Goal: Information Seeking & Learning: Learn about a topic

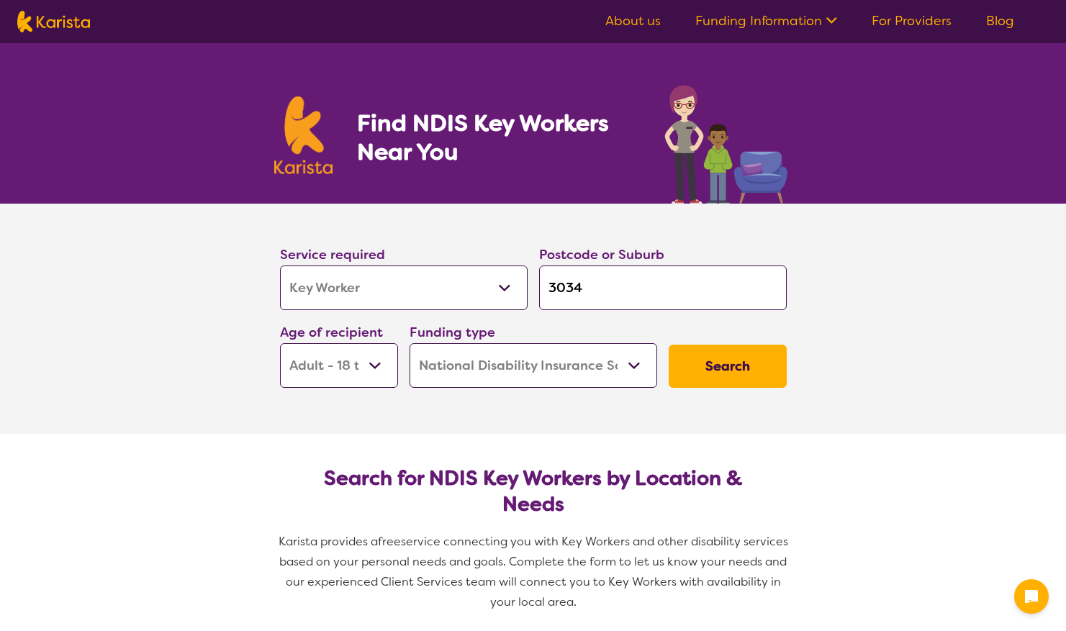
select select "Key Worker"
select select "AD"
select select "NDIS"
select select "Key Worker"
select select "AD"
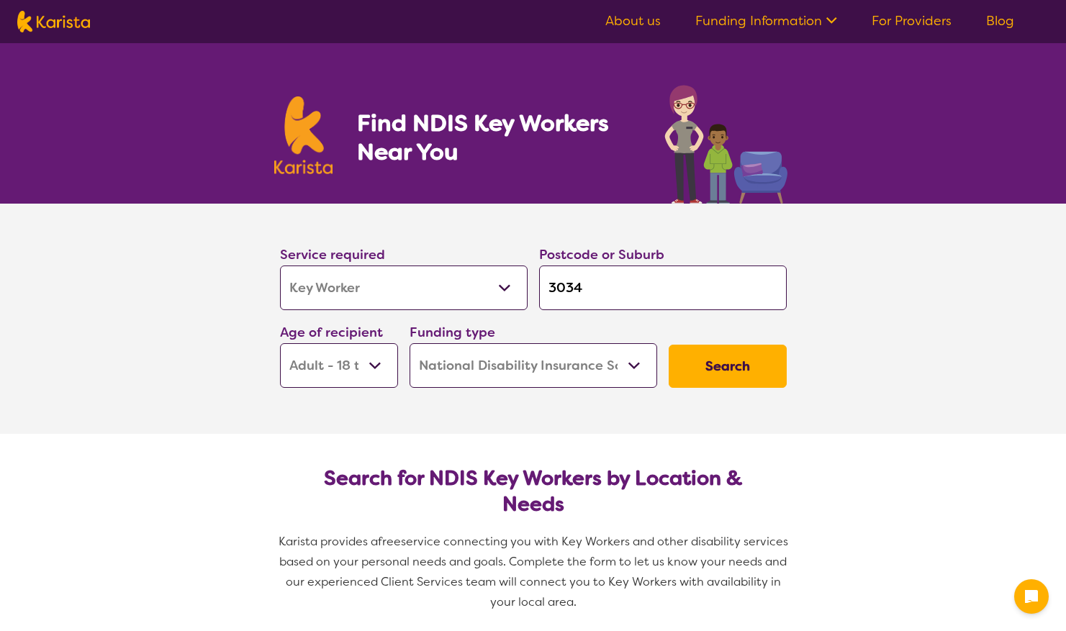
select select "NDIS"
drag, startPoint x: 596, startPoint y: 286, endPoint x: 528, endPoint y: 281, distance: 67.9
click at [528, 281] on div "Service required Allied Health Assistant Assessment ([MEDICAL_DATA] or [MEDICAL…" at bounding box center [533, 315] width 518 height 155
type input "3"
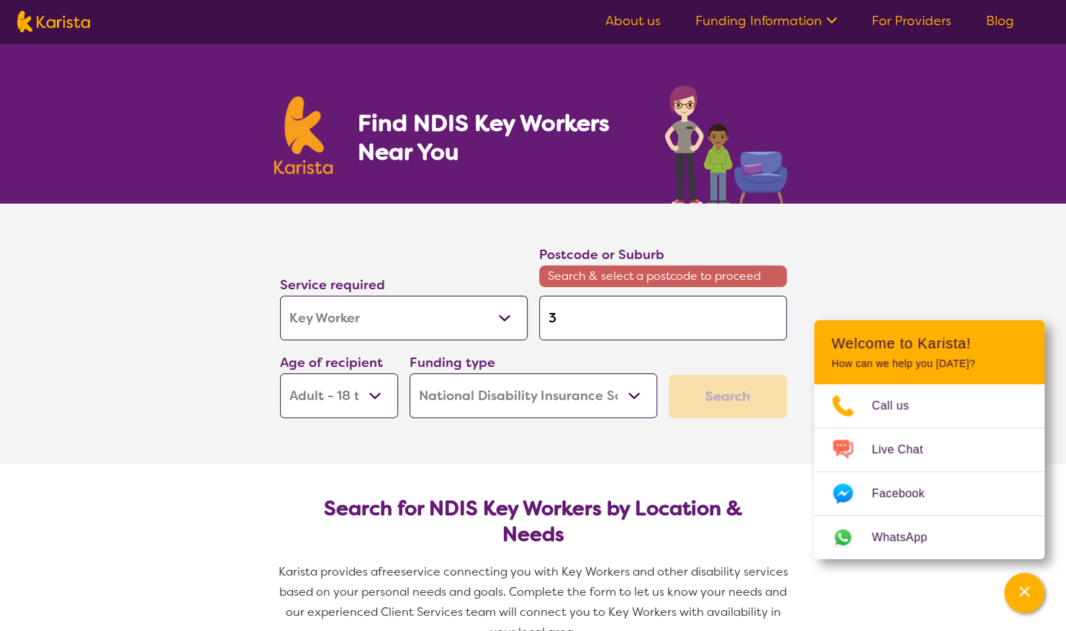
type input "38"
type input "380"
type input "3805"
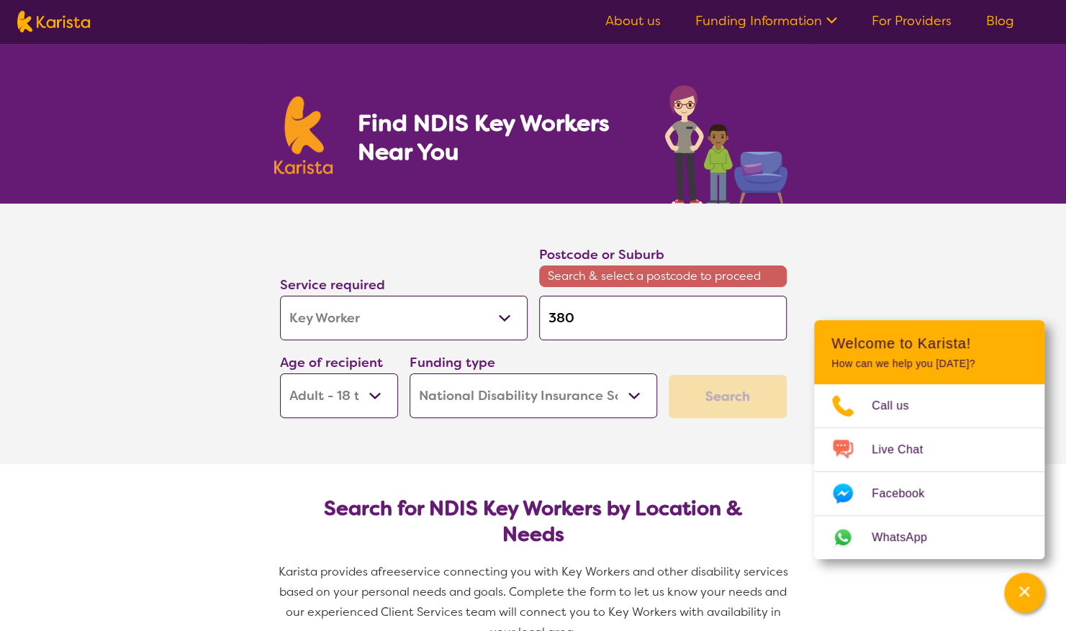
type input "3805"
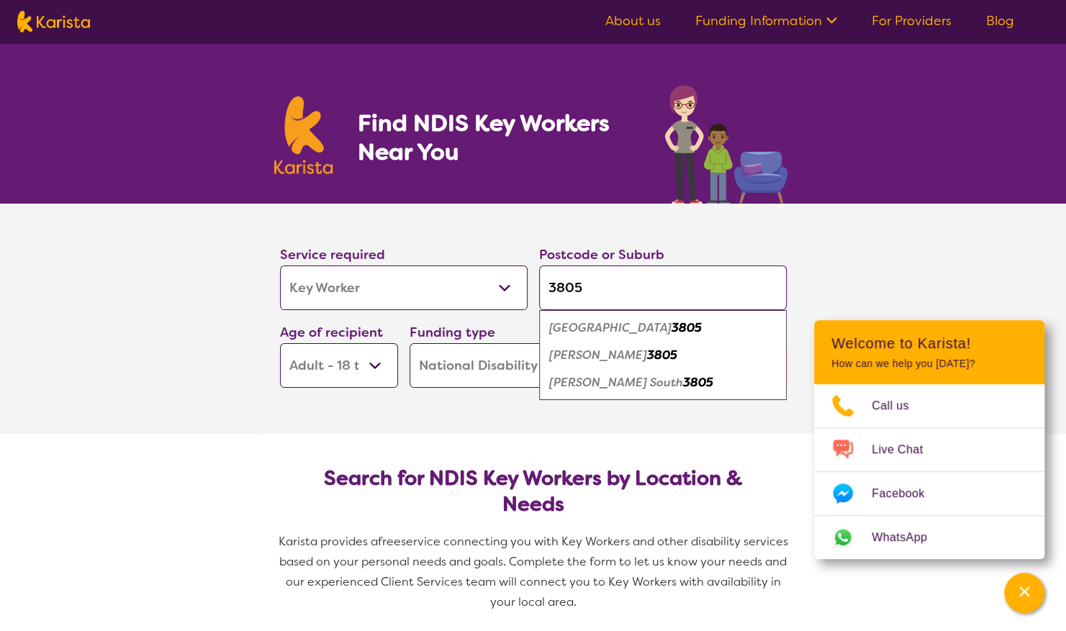
type input "3805"
click at [610, 358] on em "[PERSON_NAME]" at bounding box center [598, 355] width 98 height 15
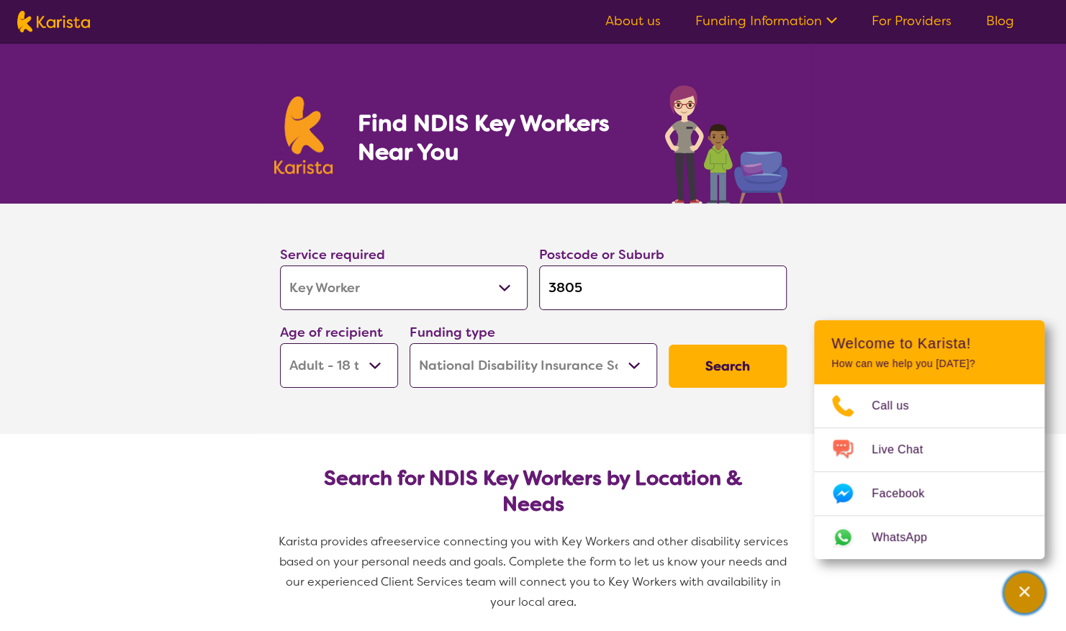
click at [1022, 594] on icon "Channel Menu" at bounding box center [1024, 591] width 10 height 10
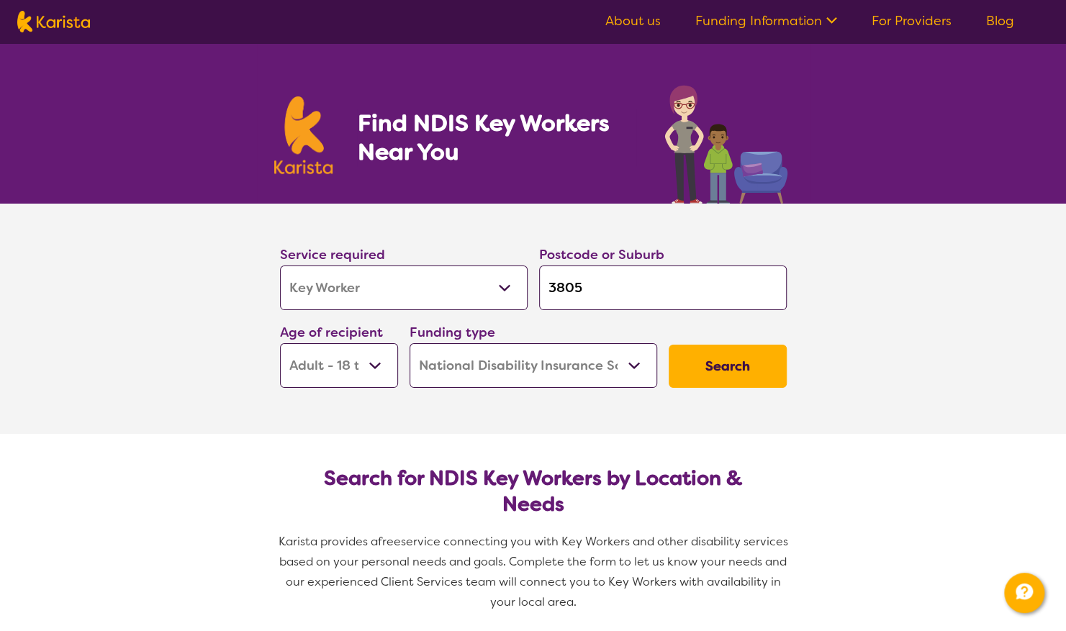
click at [382, 366] on select "Early Childhood - 0 to 9 Child - 10 to 11 Adolescent - 12 to 17 Adult - 18 to 6…" at bounding box center [339, 365] width 118 height 45
select select "EC"
click at [280, 343] on select "Early Childhood - 0 to 9 Child - 10 to 11 Adolescent - 12 to 17 Adult - 18 to 6…" at bounding box center [339, 365] width 118 height 45
select select "EC"
click at [735, 358] on button "Search" at bounding box center [727, 366] width 118 height 43
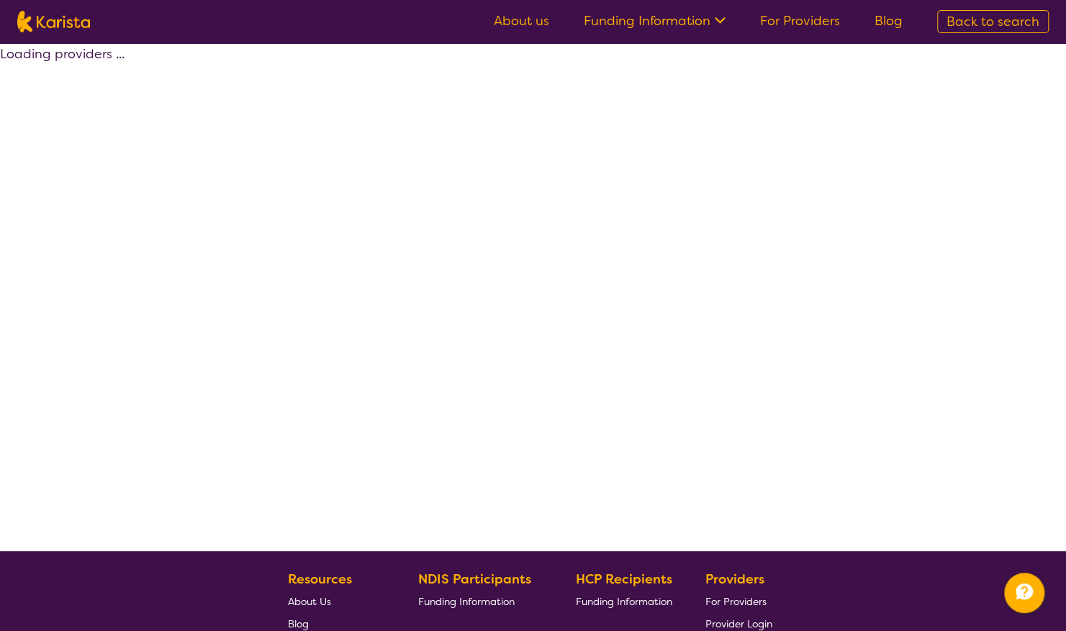
select select "by_score"
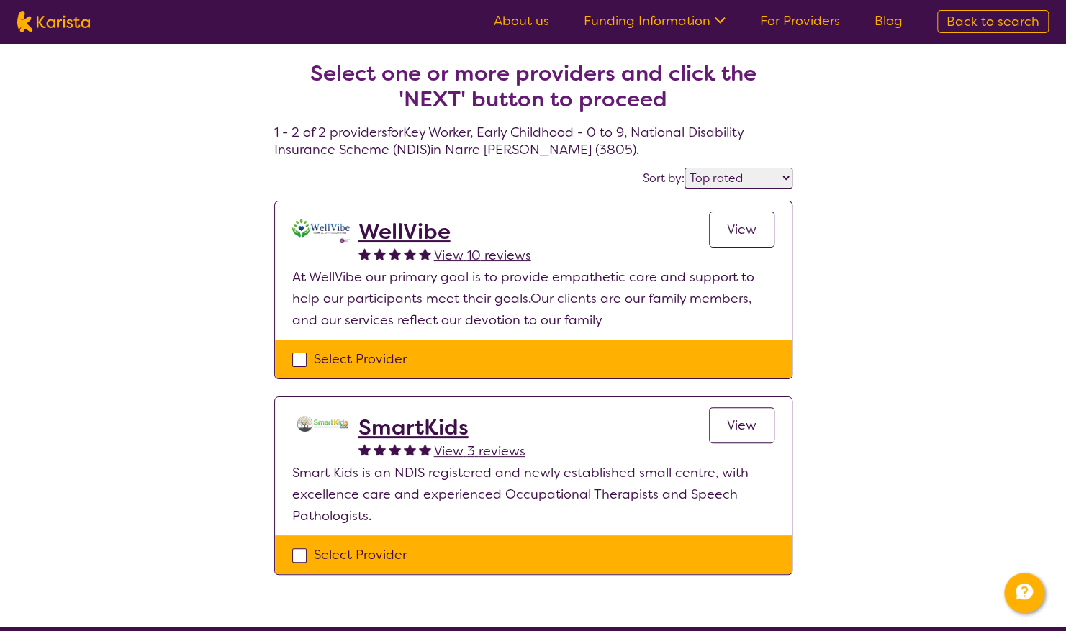
click at [735, 422] on span "View" at bounding box center [741, 425] width 29 height 17
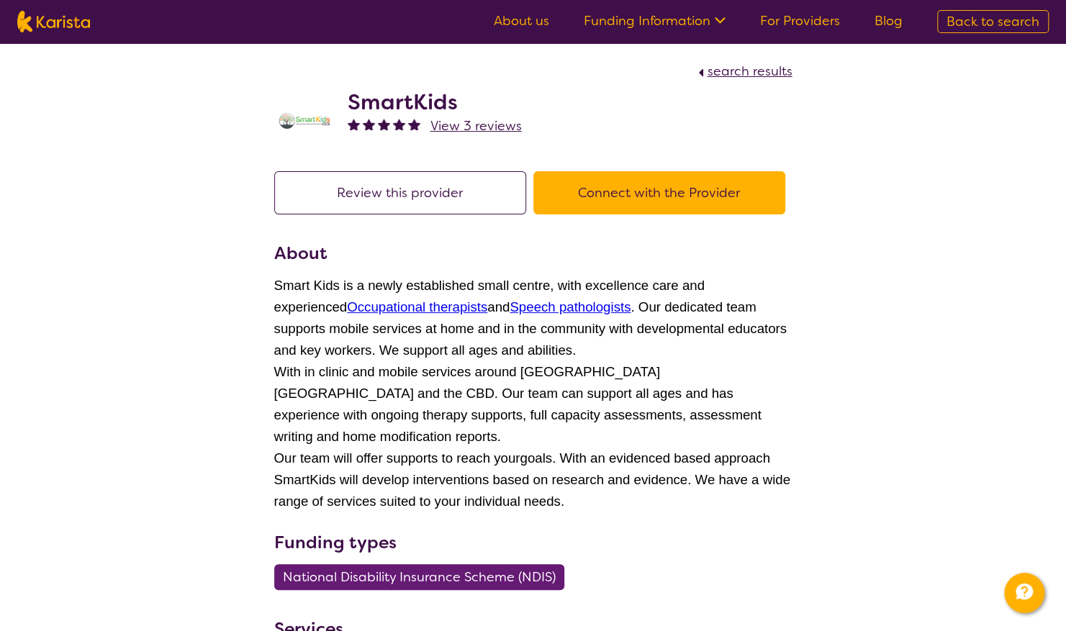
select select "by_score"
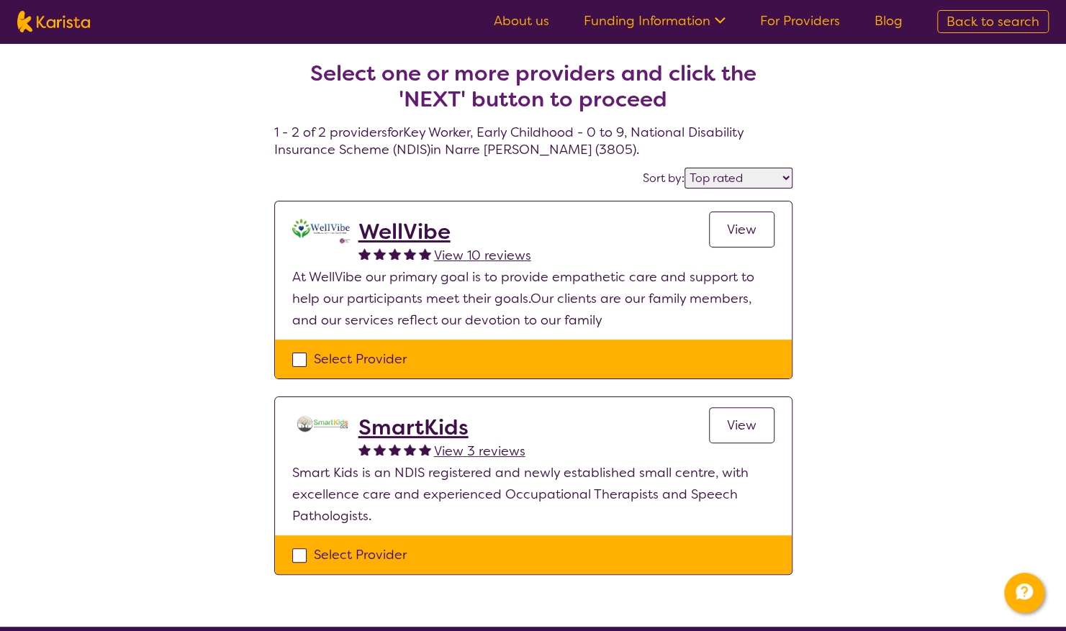
click at [735, 226] on span "View" at bounding box center [741, 229] width 29 height 17
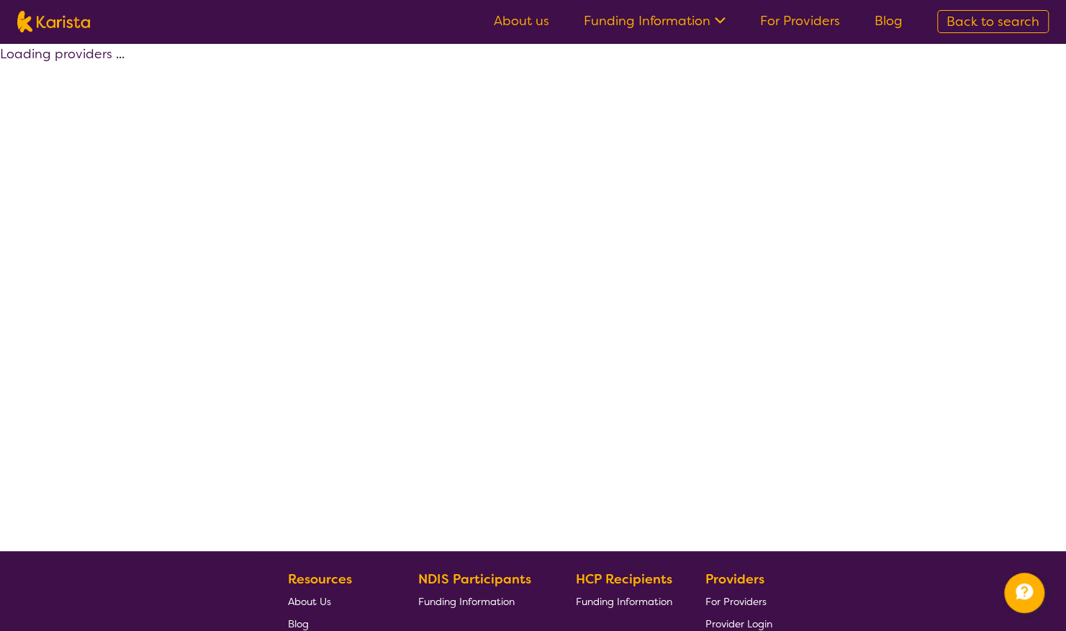
select select "by_score"
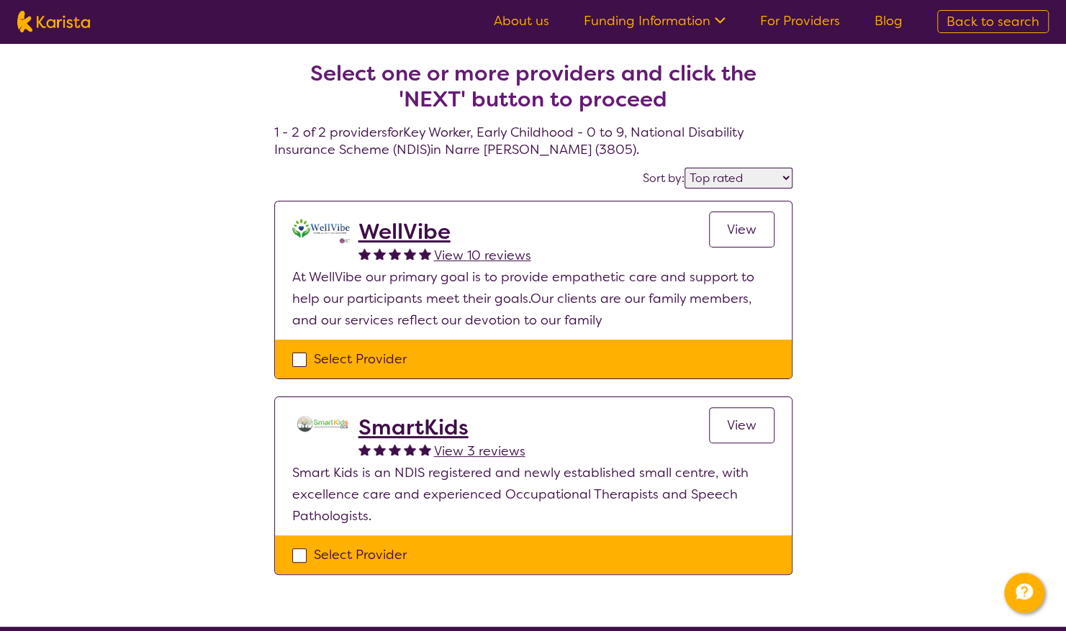
select select "Key Worker"
select select "EC"
select select "NDIS"
select select "Key Worker"
select select "EC"
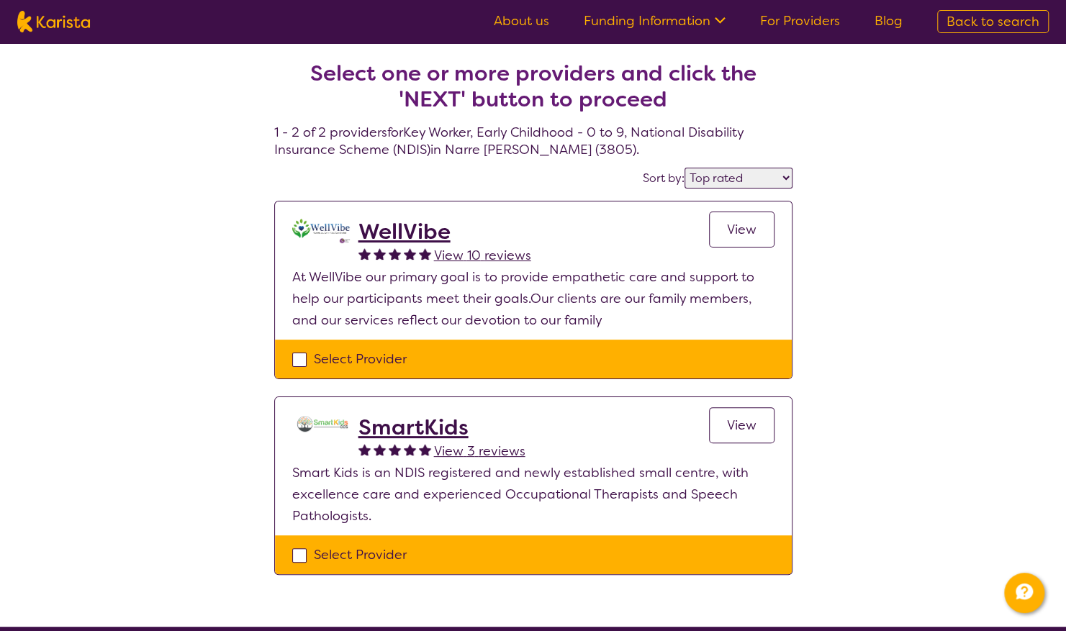
select select "NDIS"
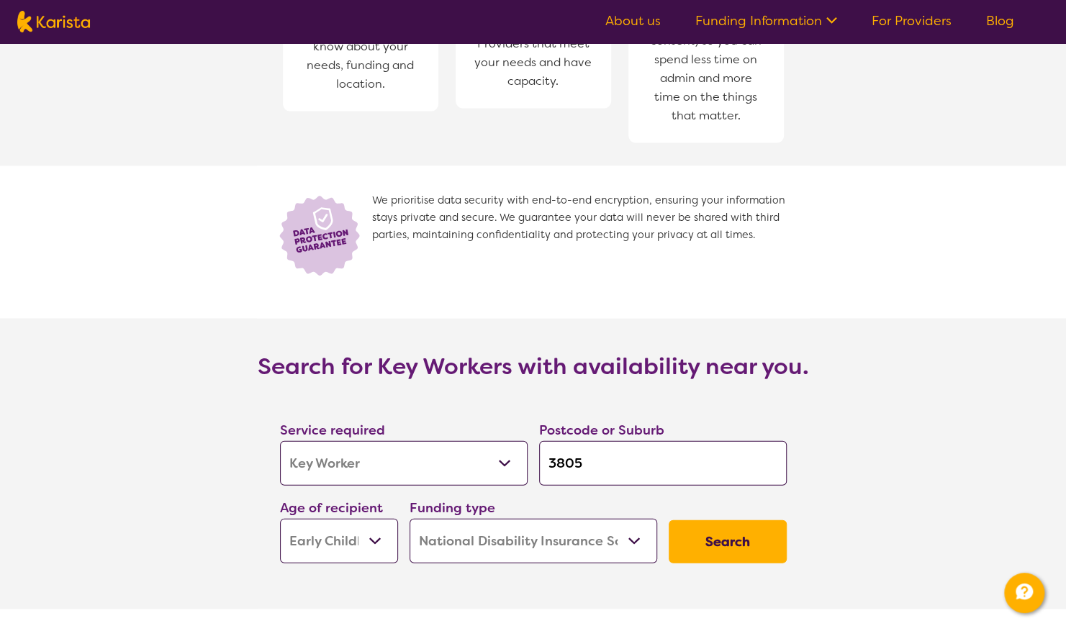
scroll to position [1727, 0]
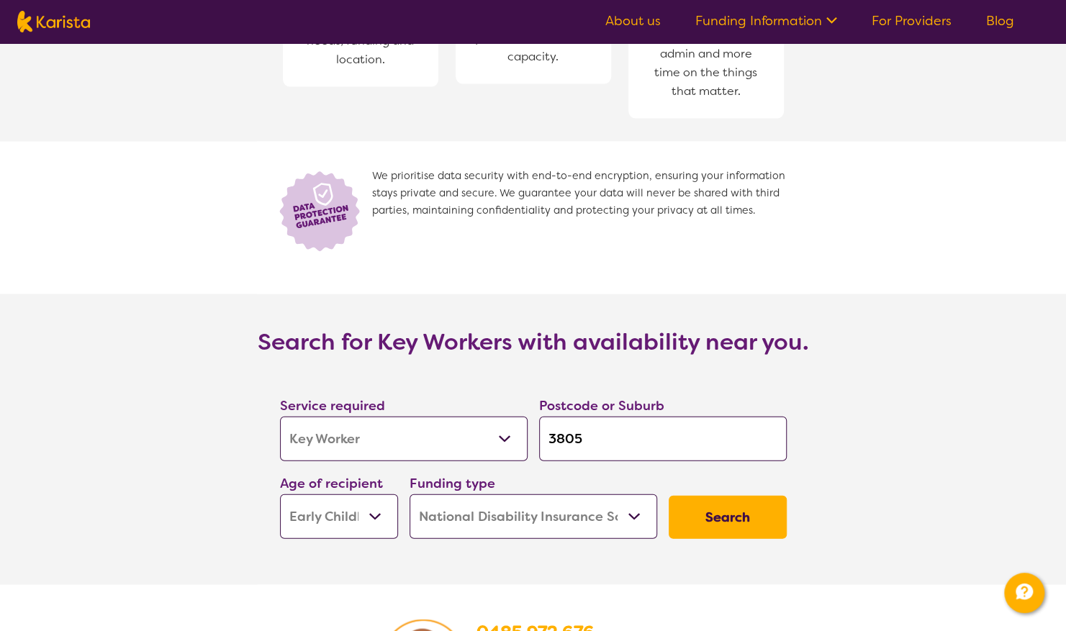
click at [769, 515] on button "Search" at bounding box center [727, 517] width 118 height 43
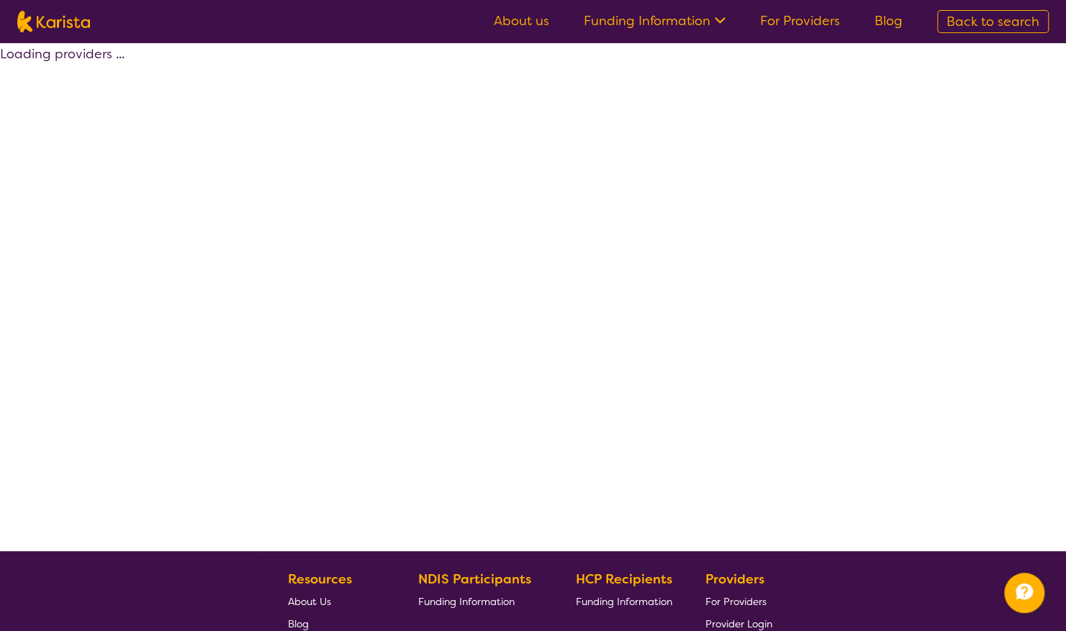
select select "by_score"
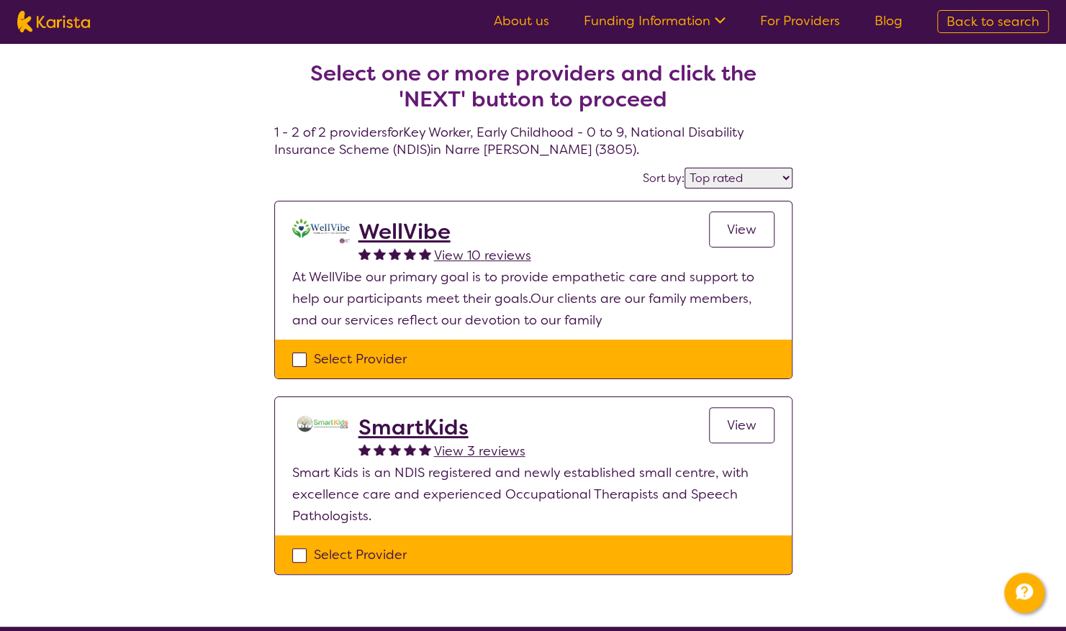
click at [741, 226] on span "View" at bounding box center [741, 229] width 29 height 17
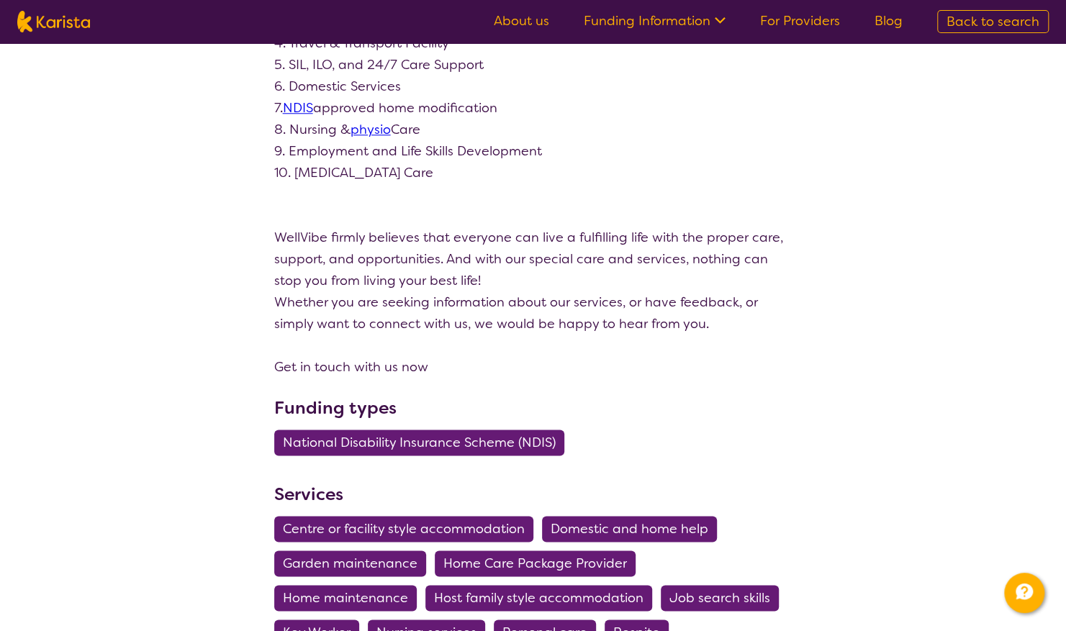
scroll to position [815, 0]
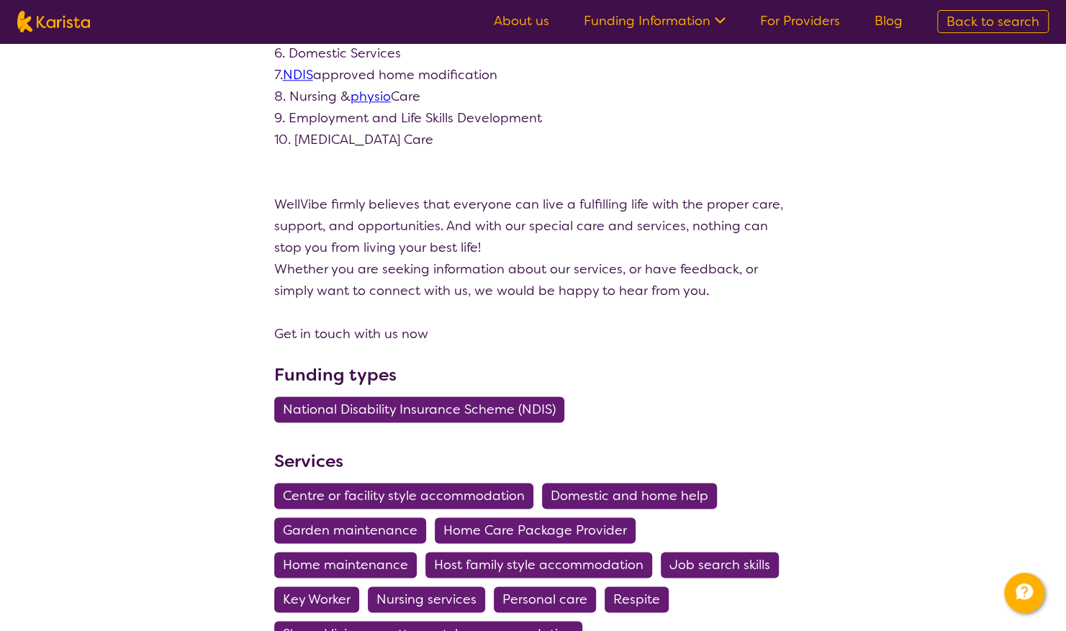
select select "by_score"
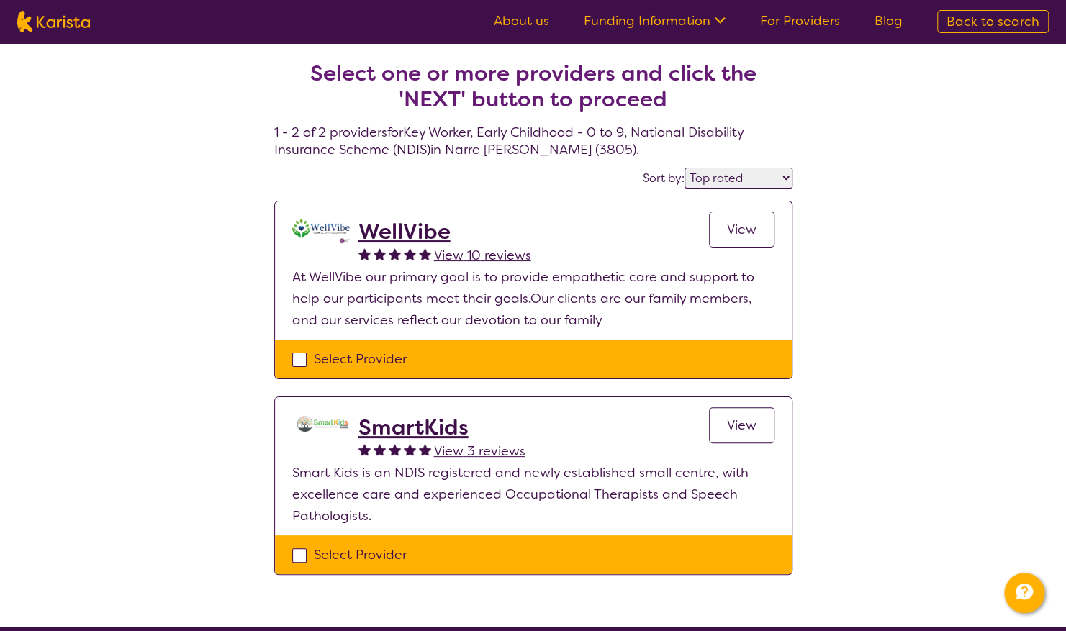
select select "Key Worker"
select select "EC"
select select "NDIS"
select select "Key Worker"
select select "EC"
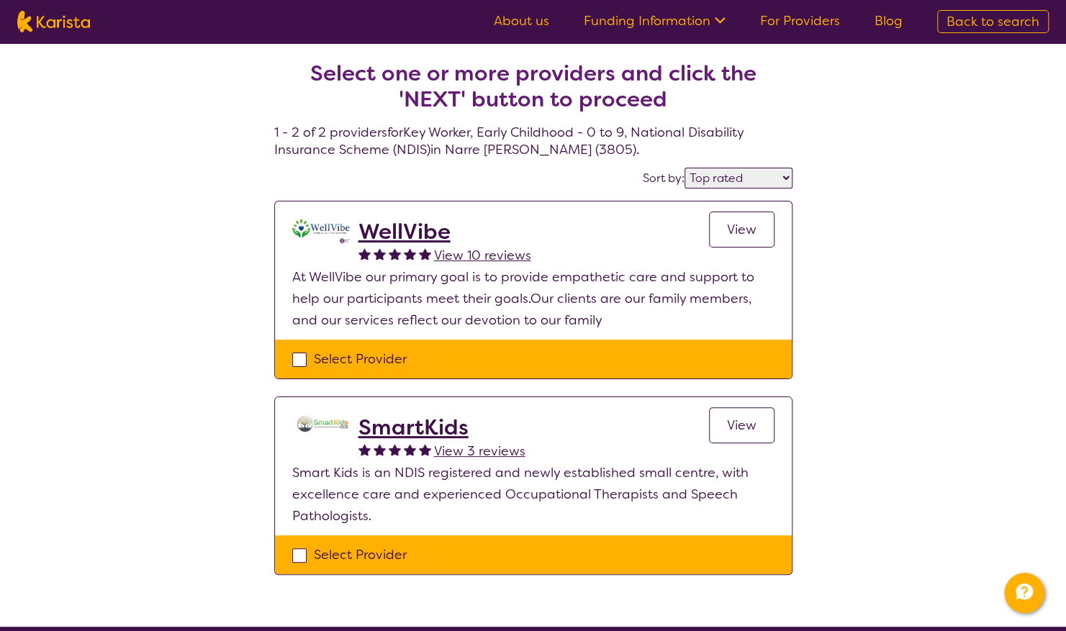
select select "NDIS"
